Goal: Check status: Check status

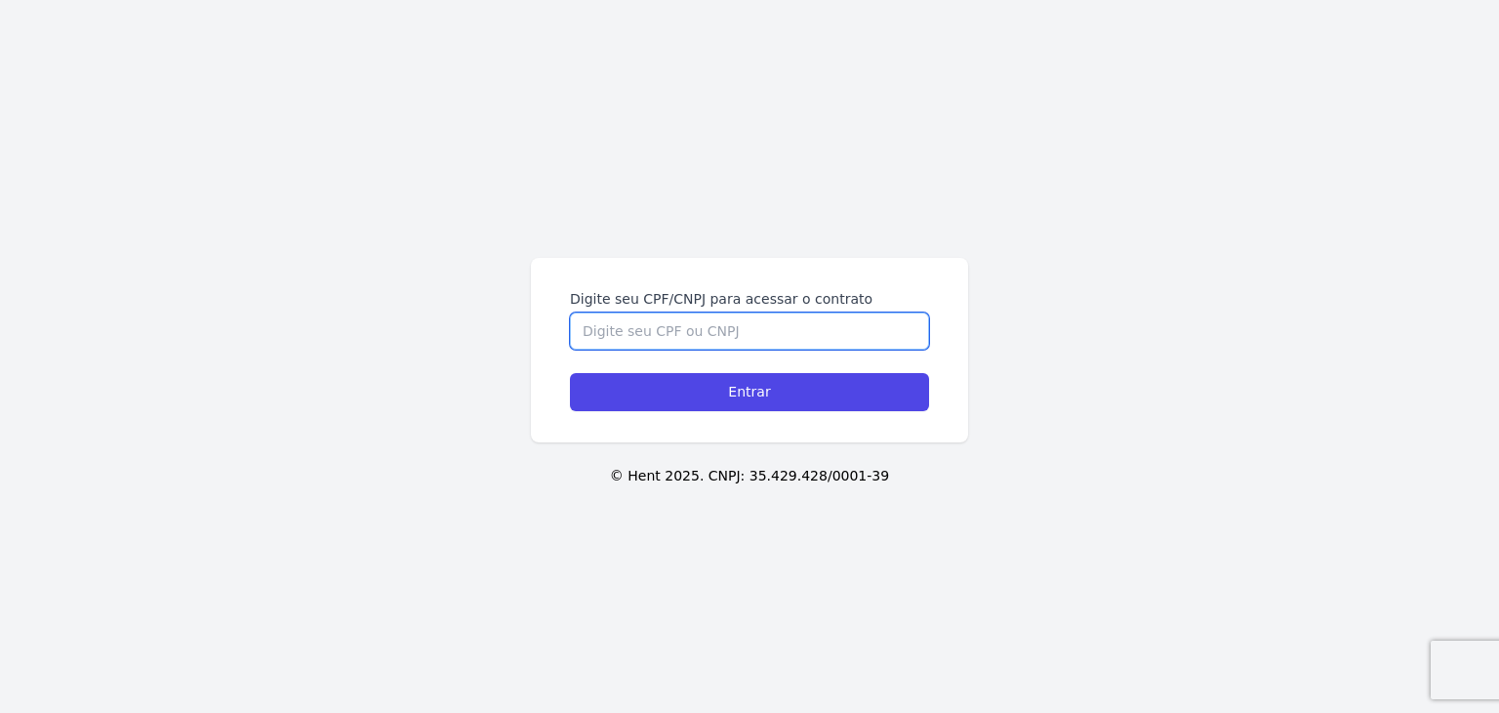
click at [830, 326] on input "Digite seu CPF/CNPJ para acessar o contrato" at bounding box center [749, 330] width 359 height 37
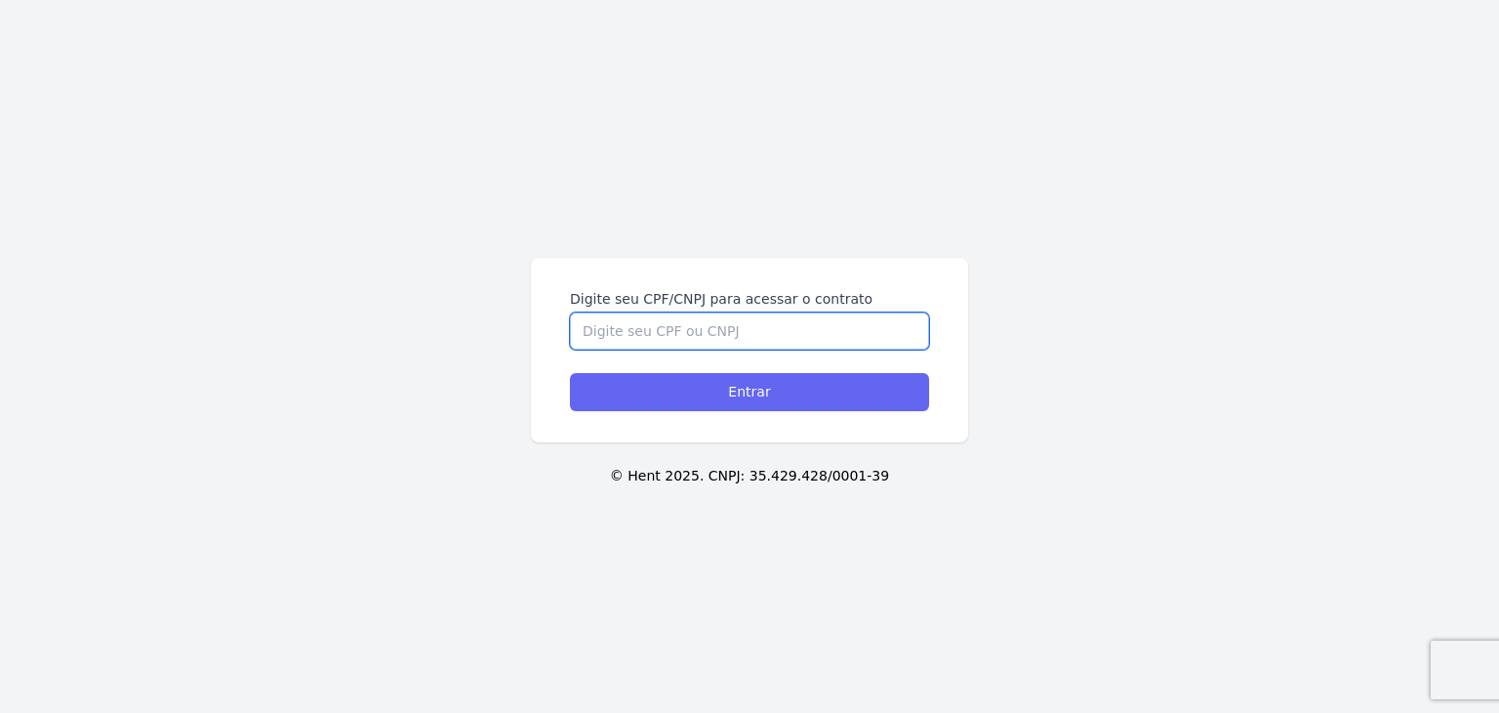
paste input "362.310.668-27"
type input "362.310.668-27"
click at [808, 394] on input "Entrar" at bounding box center [749, 392] width 359 height 38
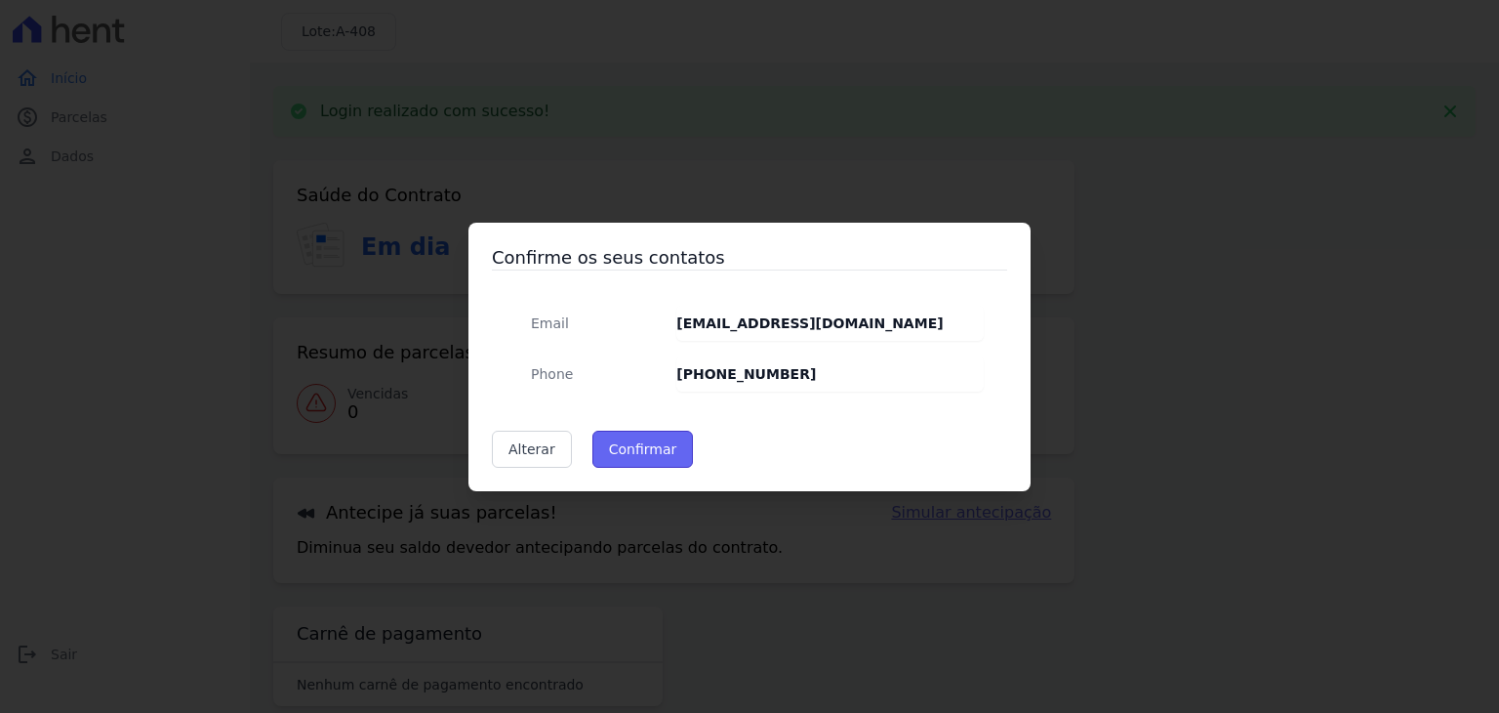
click at [649, 430] on button "Confirmar" at bounding box center [643, 448] width 102 height 37
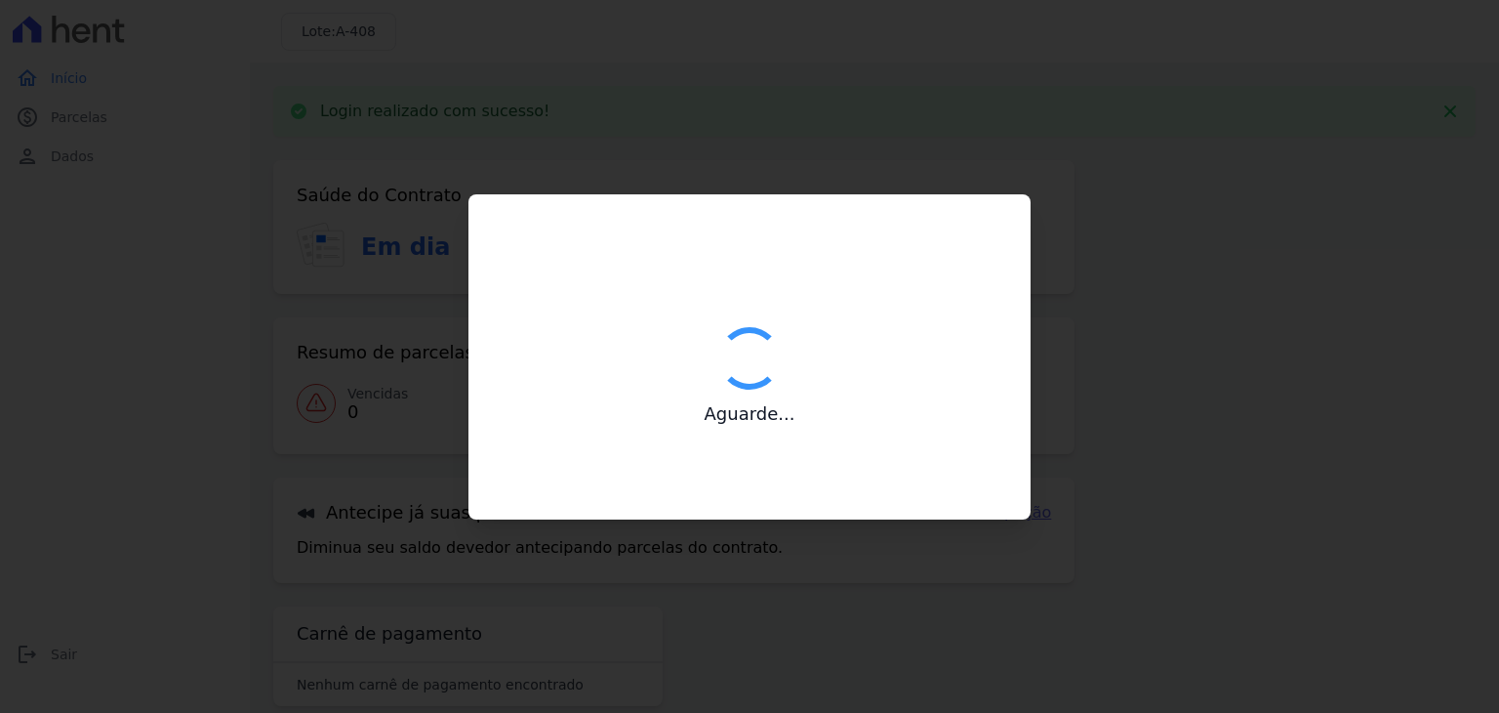
type input "Contatos confirmados com sucesso."
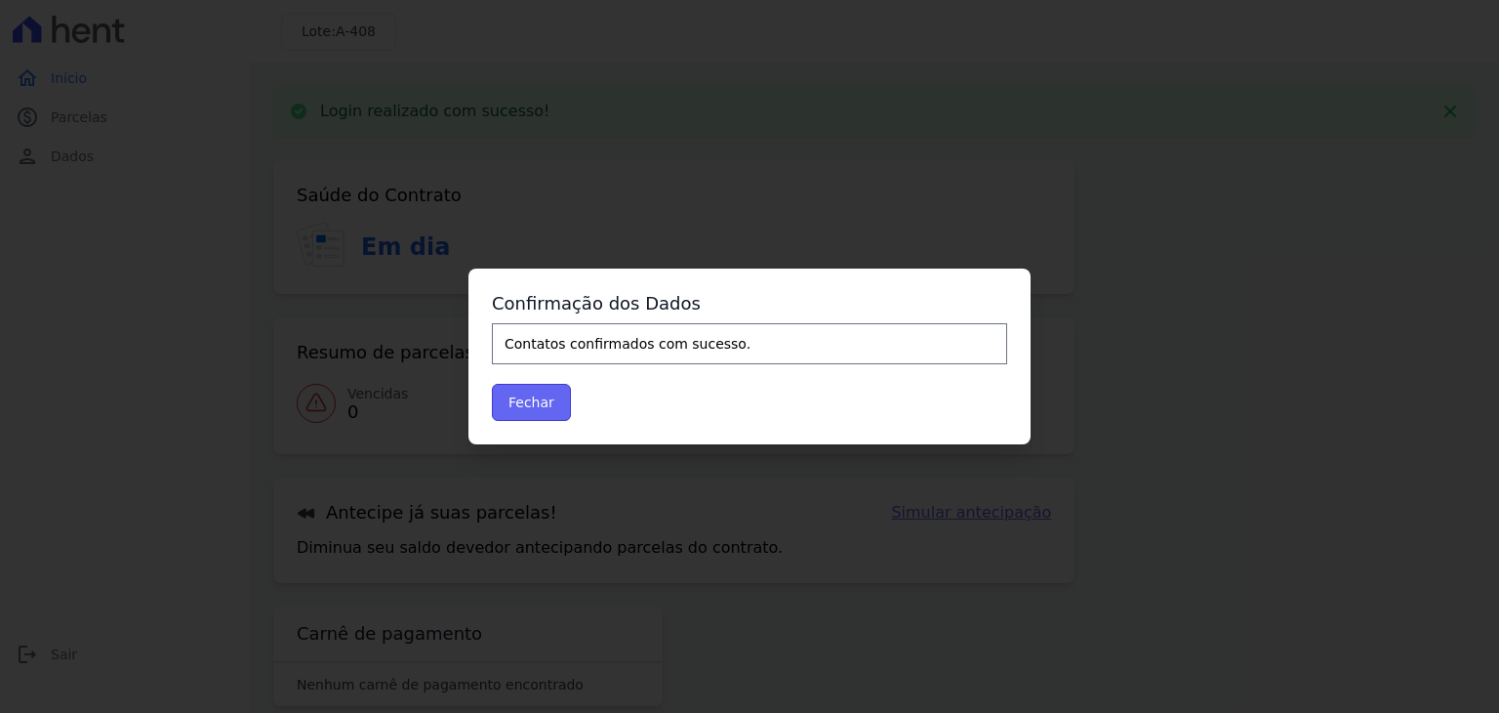
click at [547, 387] on button "Fechar" at bounding box center [531, 402] width 79 height 37
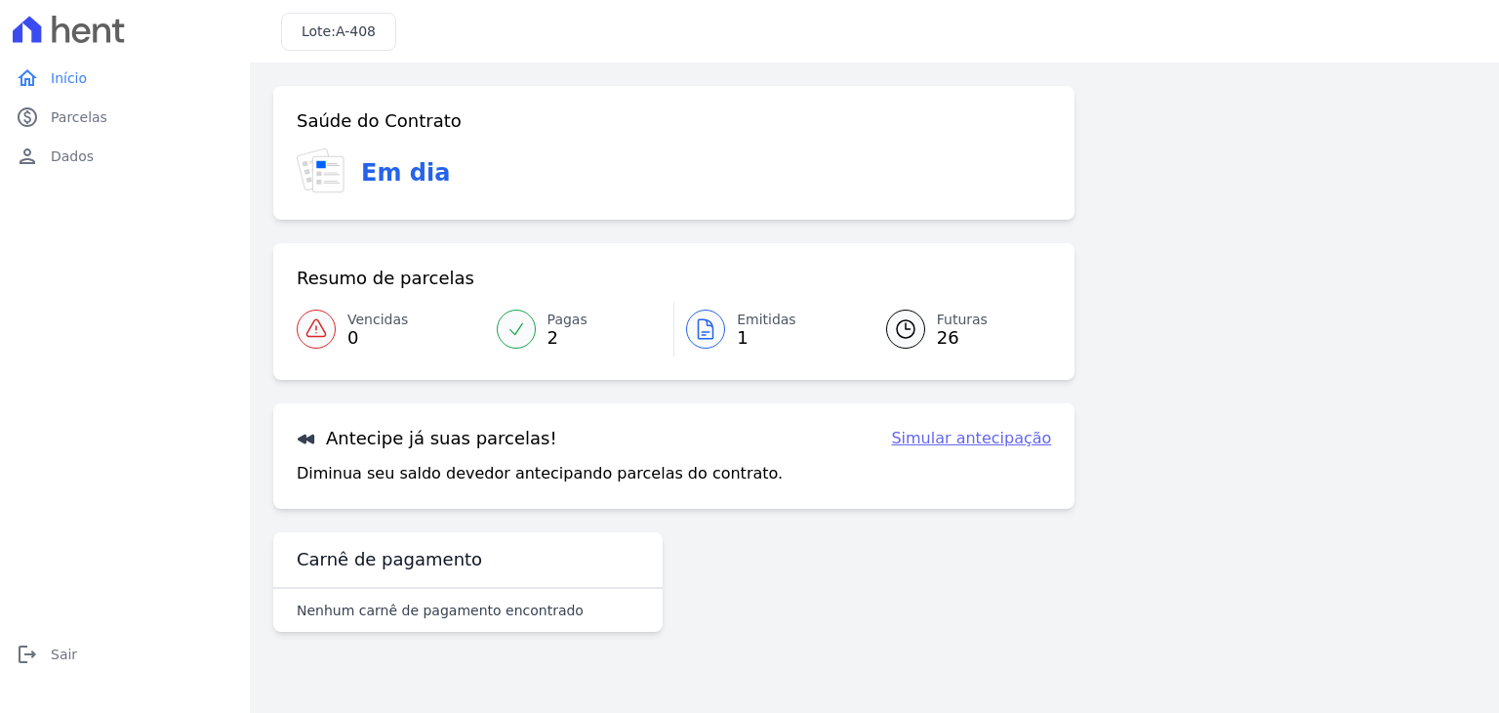
click at [691, 337] on div at bounding box center [705, 328] width 39 height 39
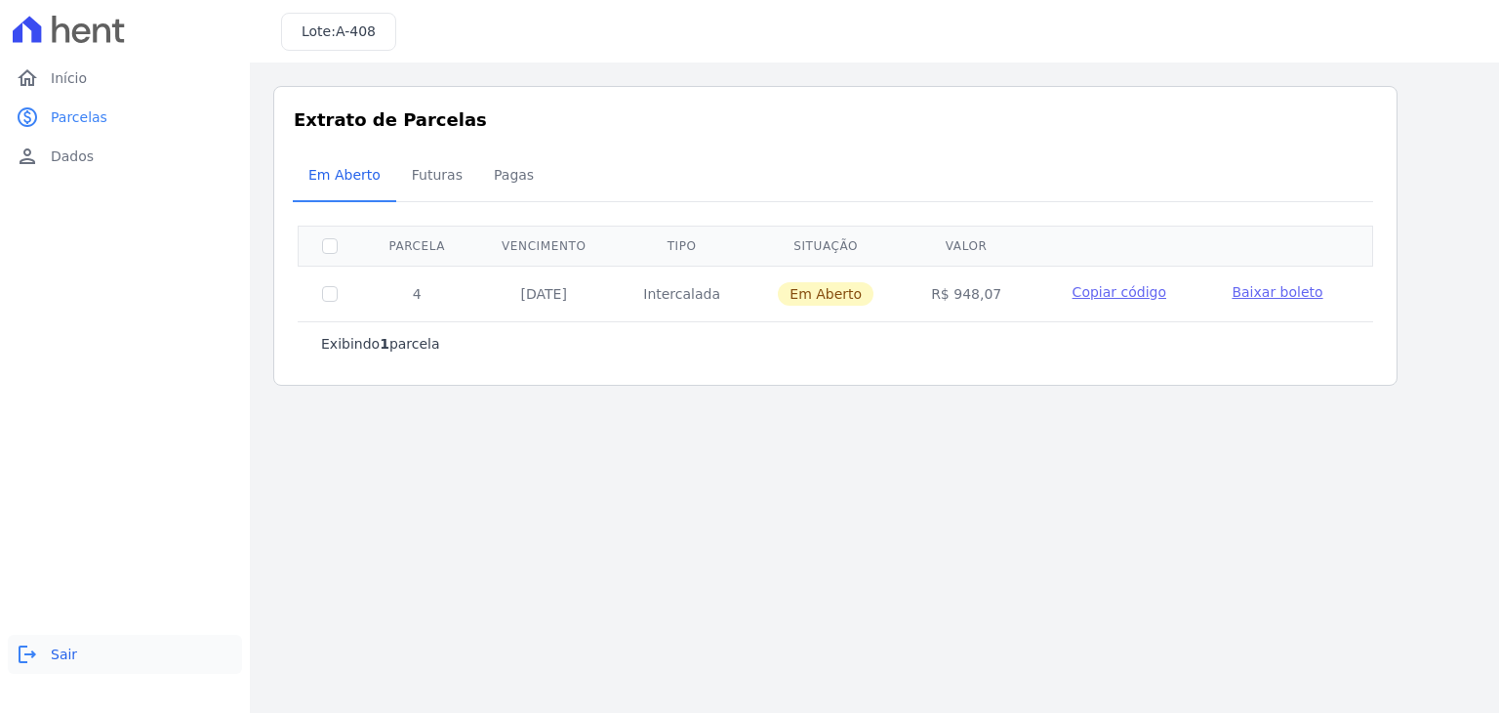
drag, startPoint x: 36, startPoint y: 663, endPoint x: 64, endPoint y: 645, distance: 33.3
click at [37, 663] on icon "logout" at bounding box center [27, 653] width 23 height 23
